Goal: Find specific page/section: Find specific page/section

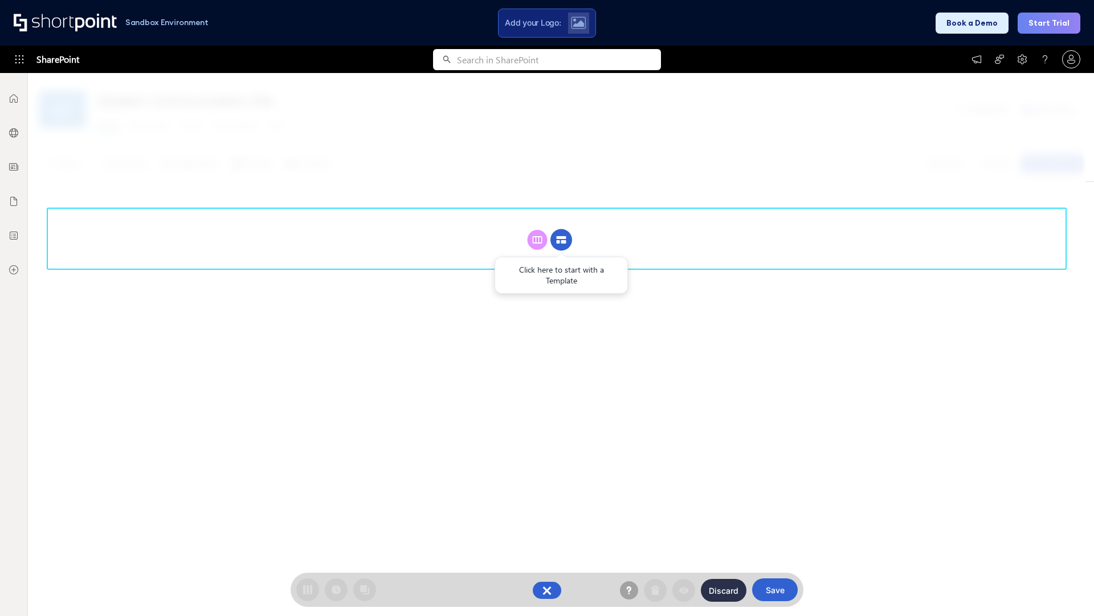
click at [561, 239] on circle at bounding box center [562, 240] width 22 height 22
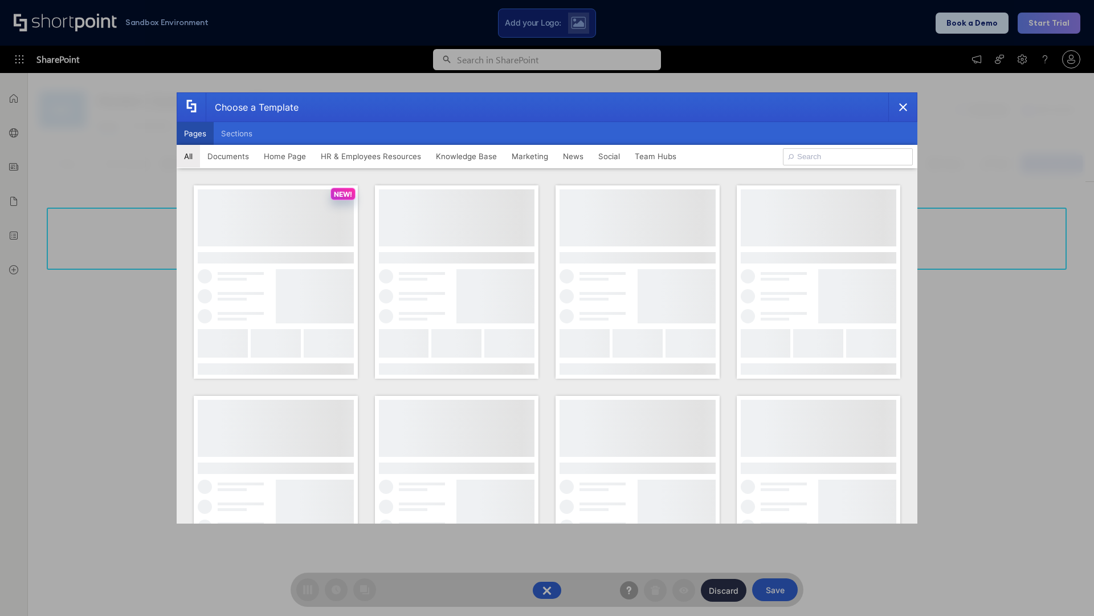
click at [195, 133] on button "Pages" at bounding box center [195, 133] width 37 height 23
type input "Knowledge Portal 1"
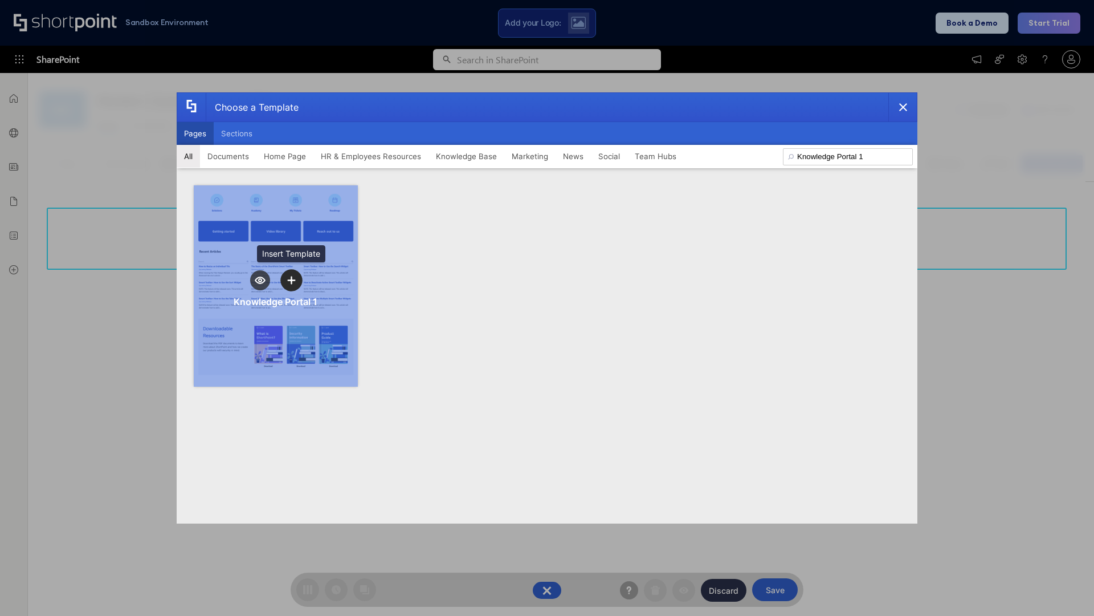
click at [291, 280] on icon "template selector" at bounding box center [291, 280] width 8 height 8
